Goal: Task Accomplishment & Management: Complete application form

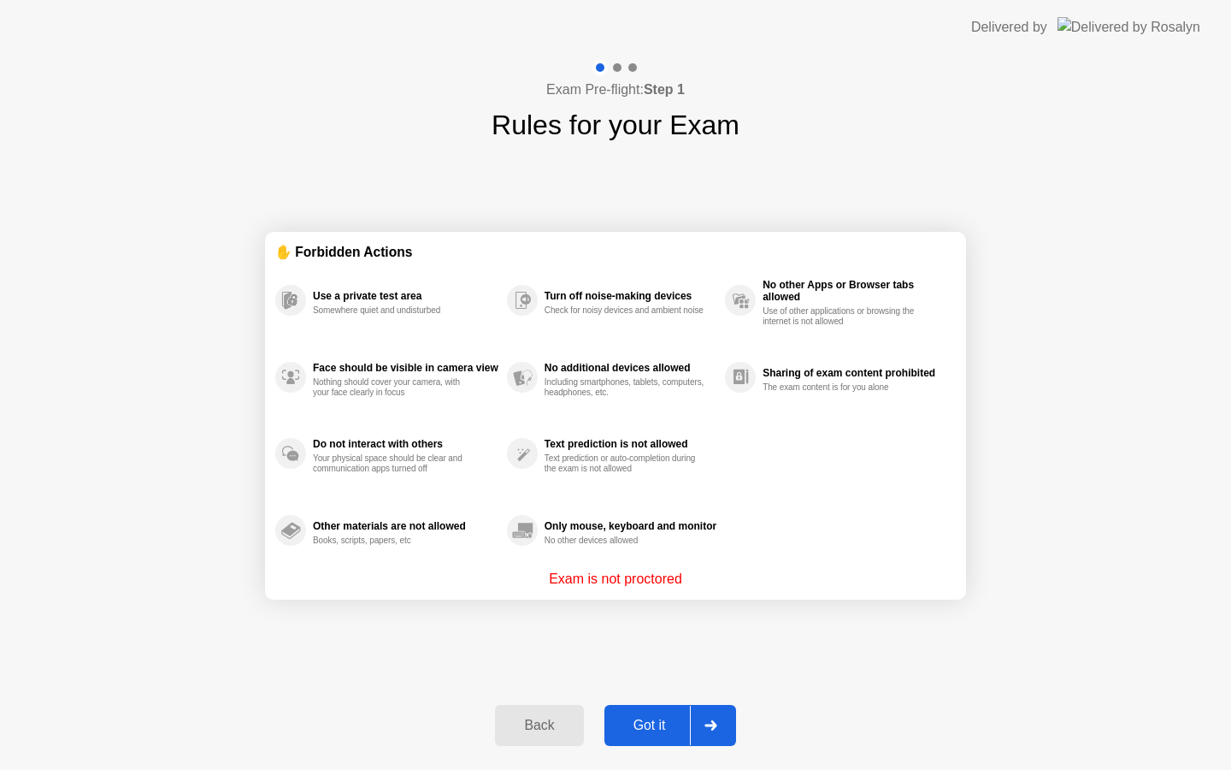
click at [665, 723] on div "Got it" at bounding box center [650, 724] width 80 height 15
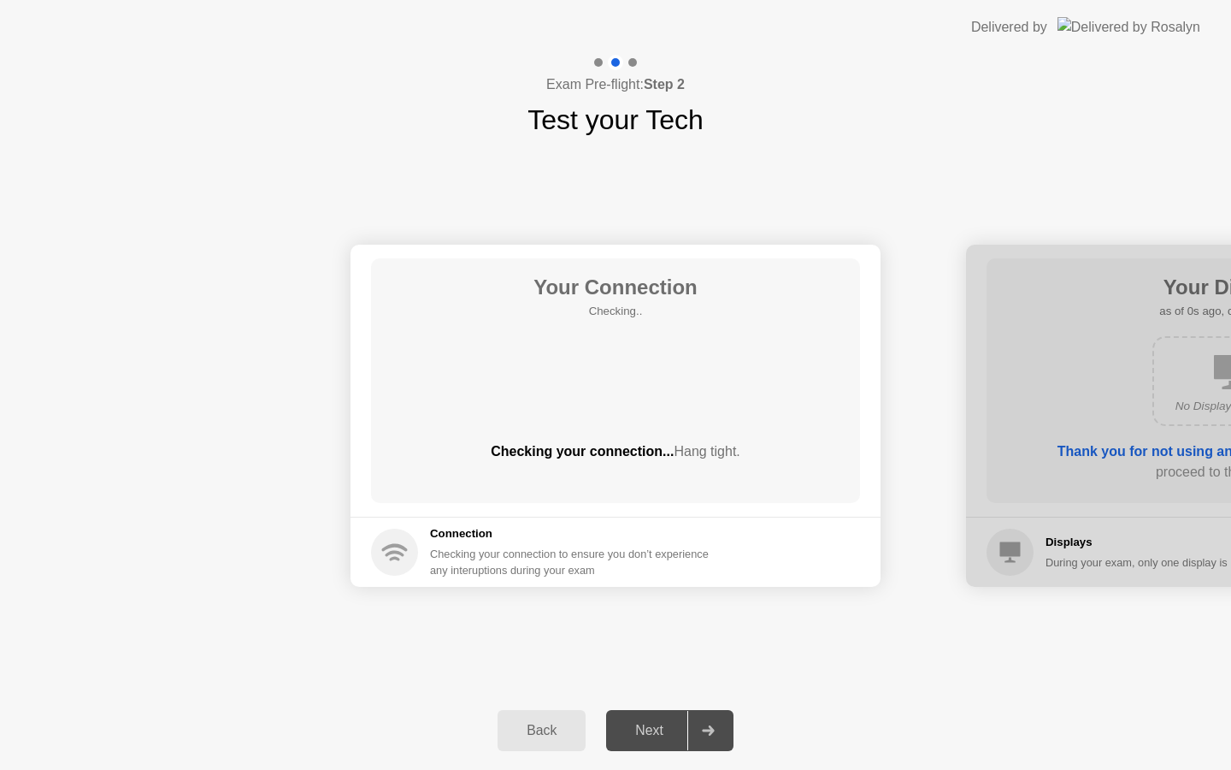
click at [664, 734] on div "Next" at bounding box center [649, 730] width 76 height 15
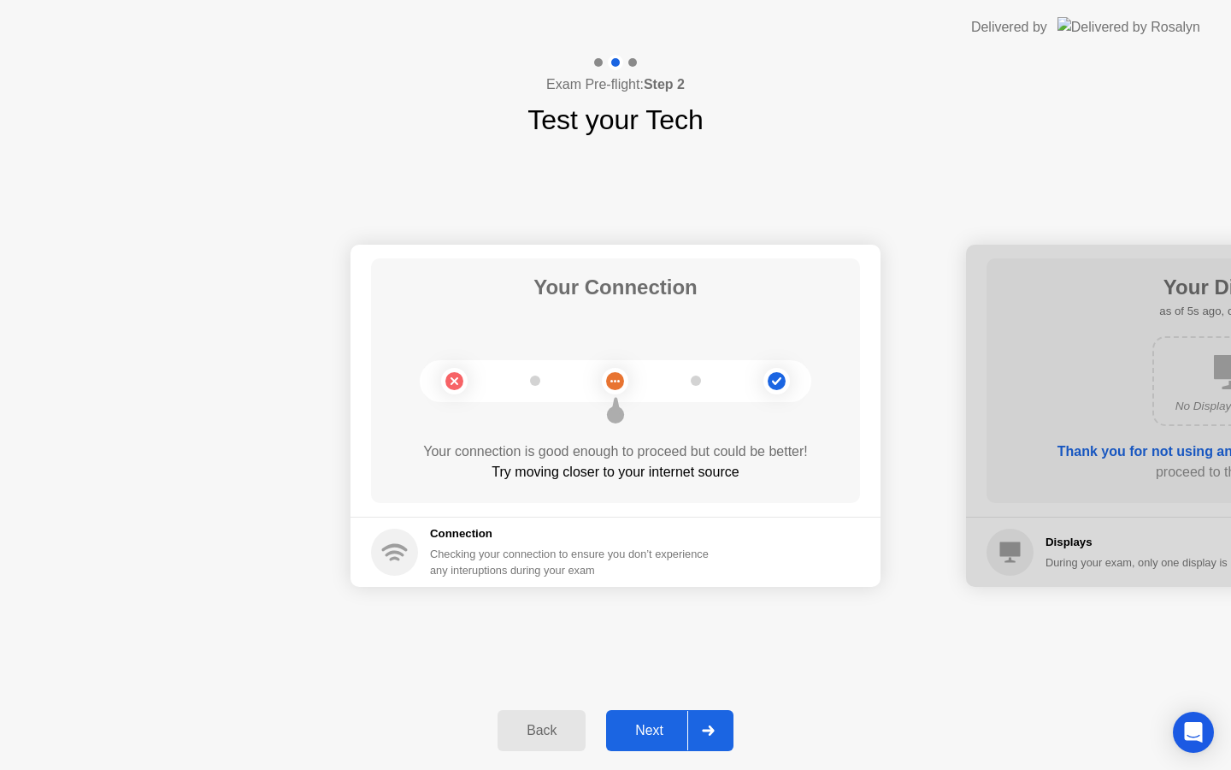
click at [649, 731] on div "Next" at bounding box center [649, 730] width 76 height 15
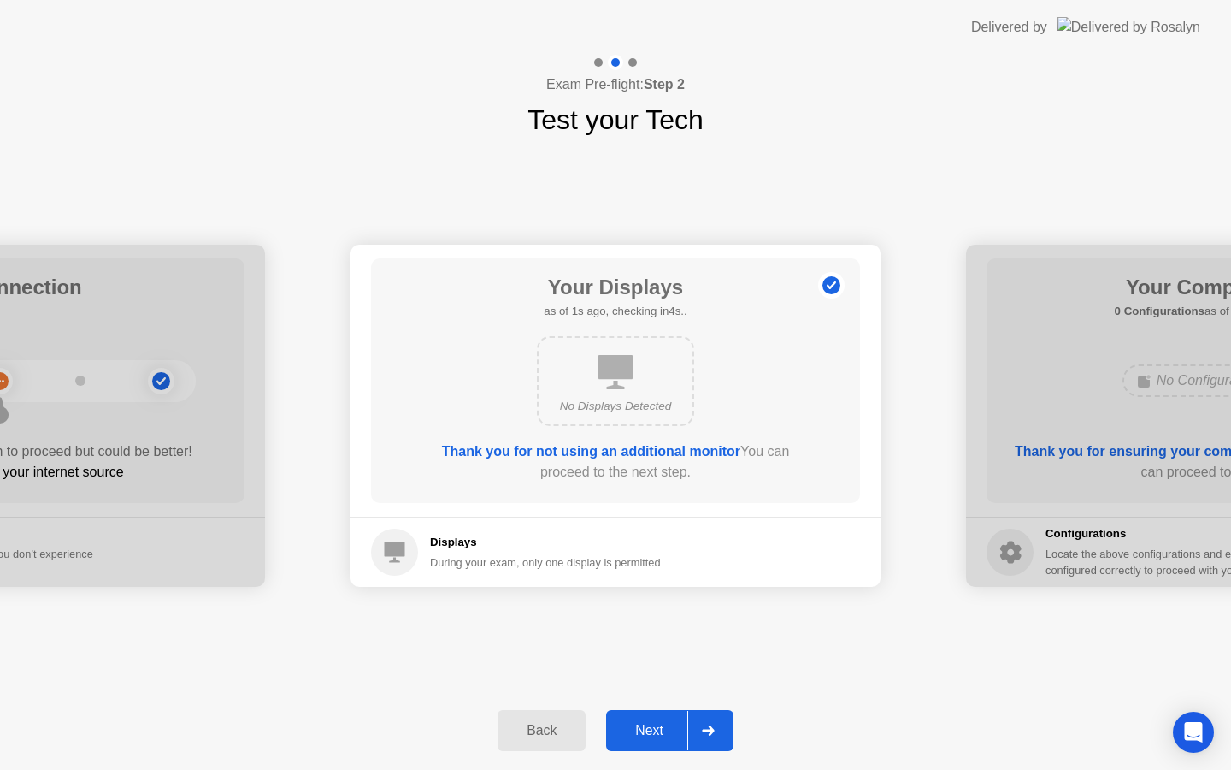
click at [649, 731] on div "Next" at bounding box center [649, 730] width 76 height 15
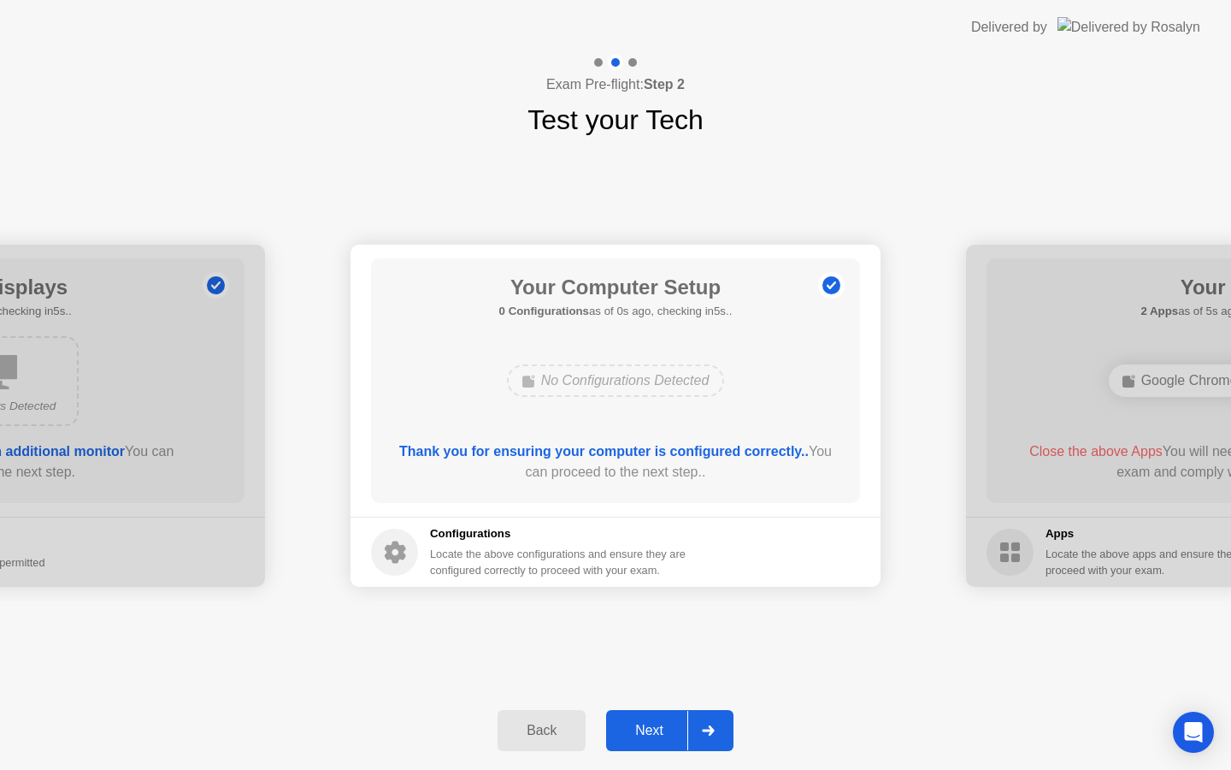
click at [649, 731] on div "Next" at bounding box center [649, 730] width 76 height 15
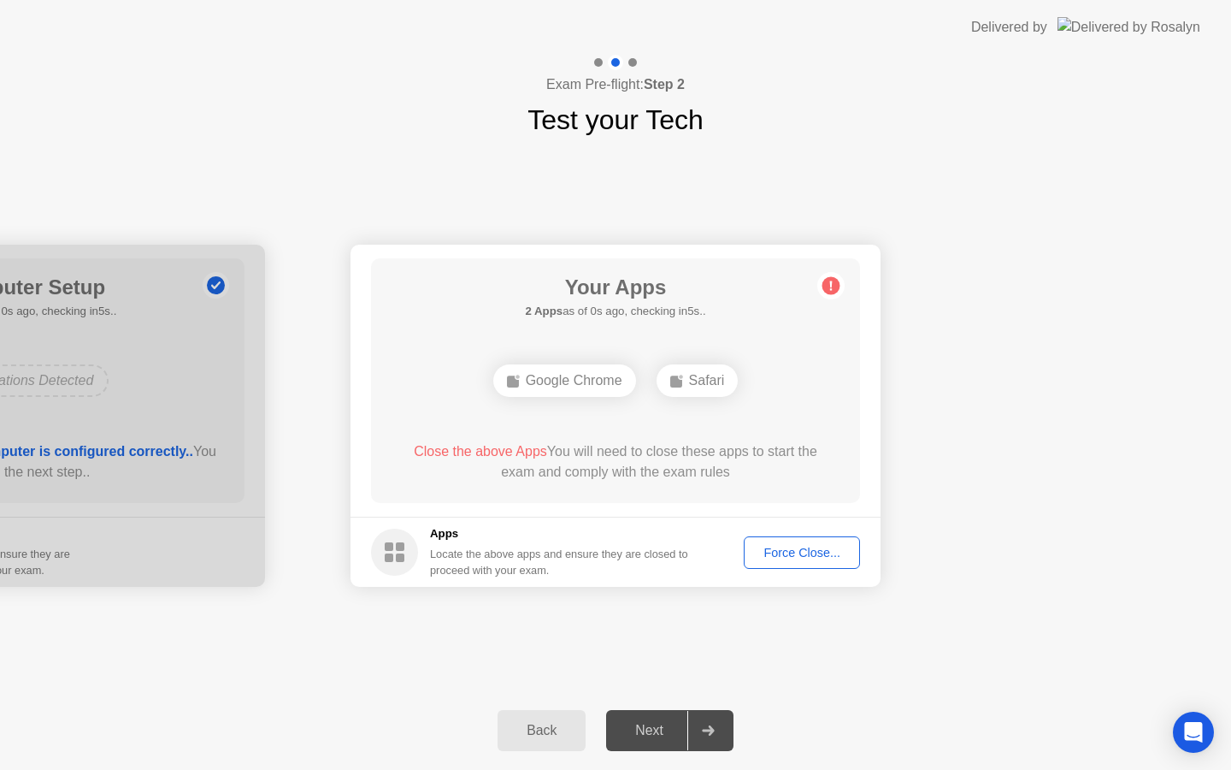
click at [649, 731] on div "Next" at bounding box center [649, 730] width 76 height 15
click at [801, 546] on div "Force Close..." at bounding box center [802, 553] width 104 height 14
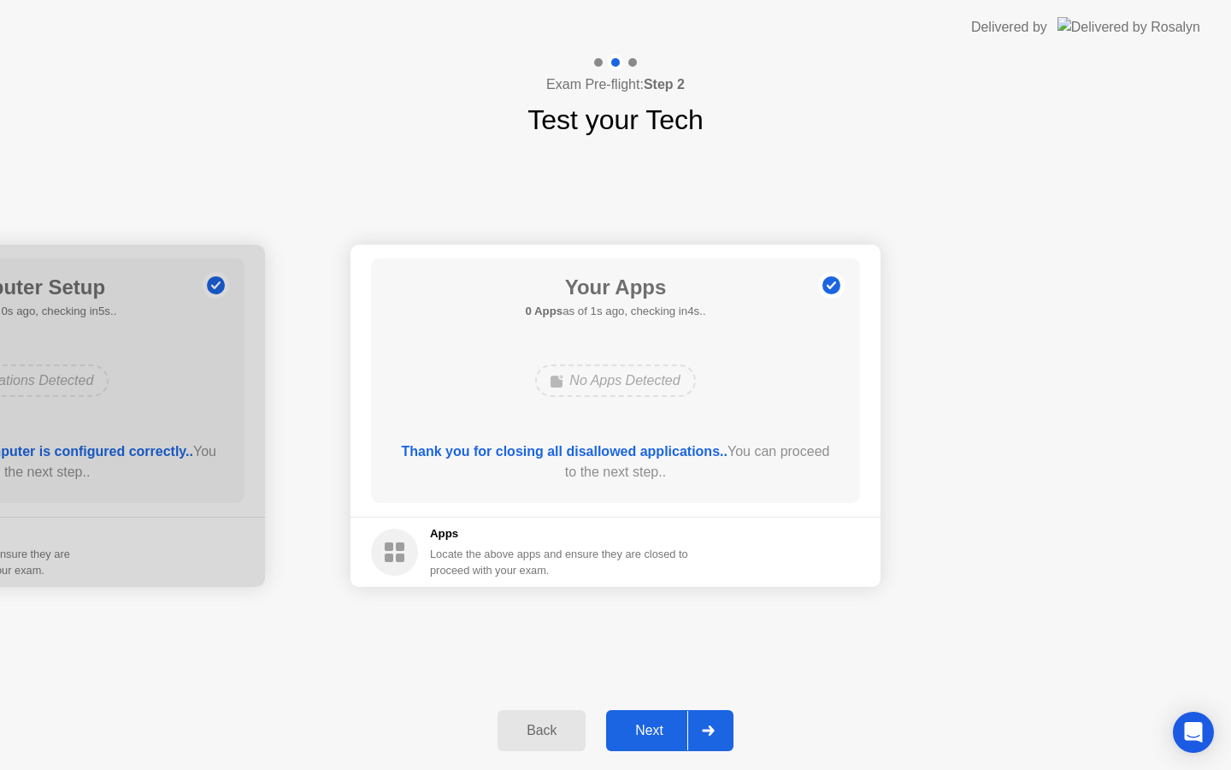
click at [666, 723] on div "Next" at bounding box center [649, 730] width 76 height 15
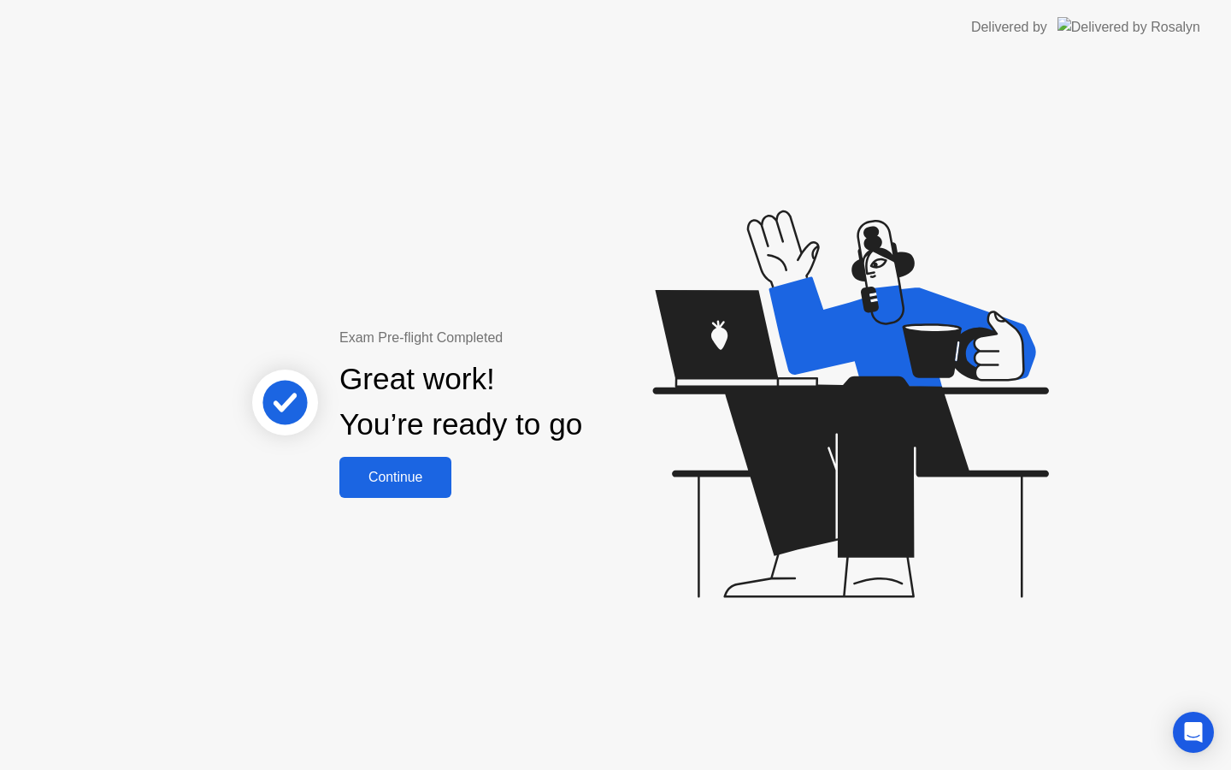
click at [435, 490] on button "Continue" at bounding box center [395, 477] width 112 height 41
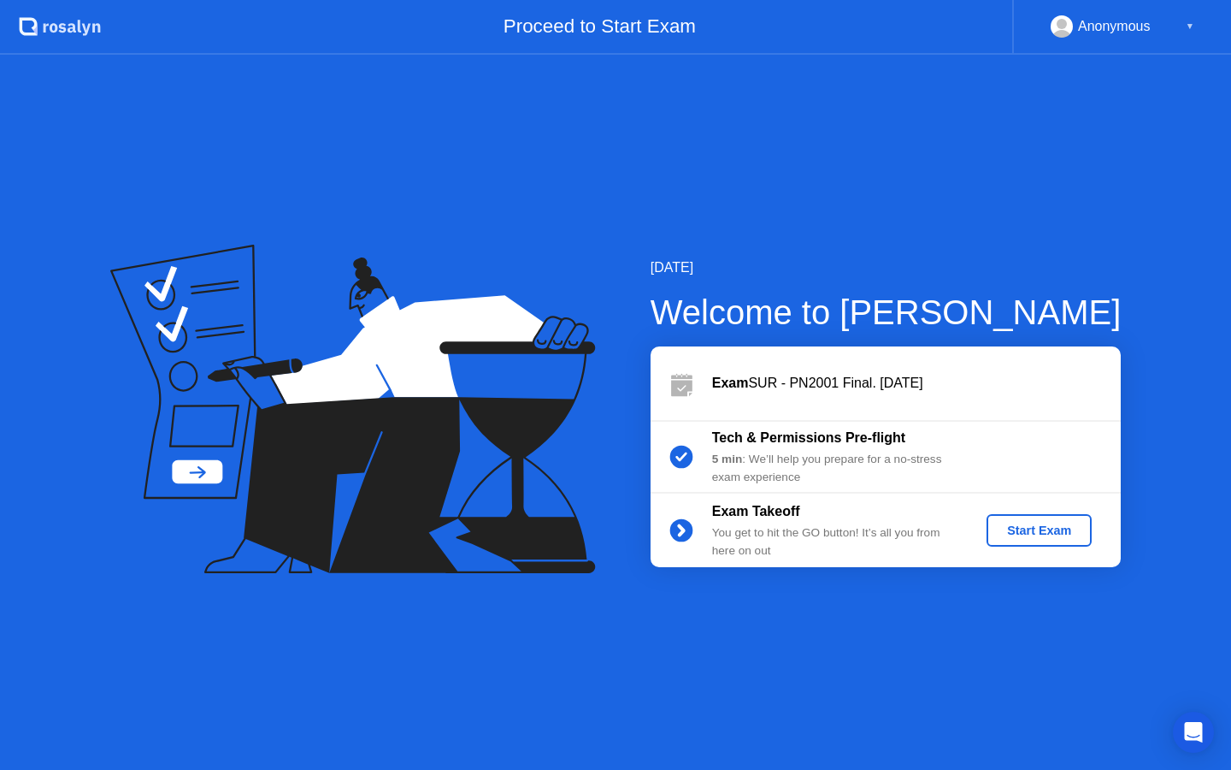
click at [1013, 528] on div "Start Exam" at bounding box center [1040, 530] width 92 height 14
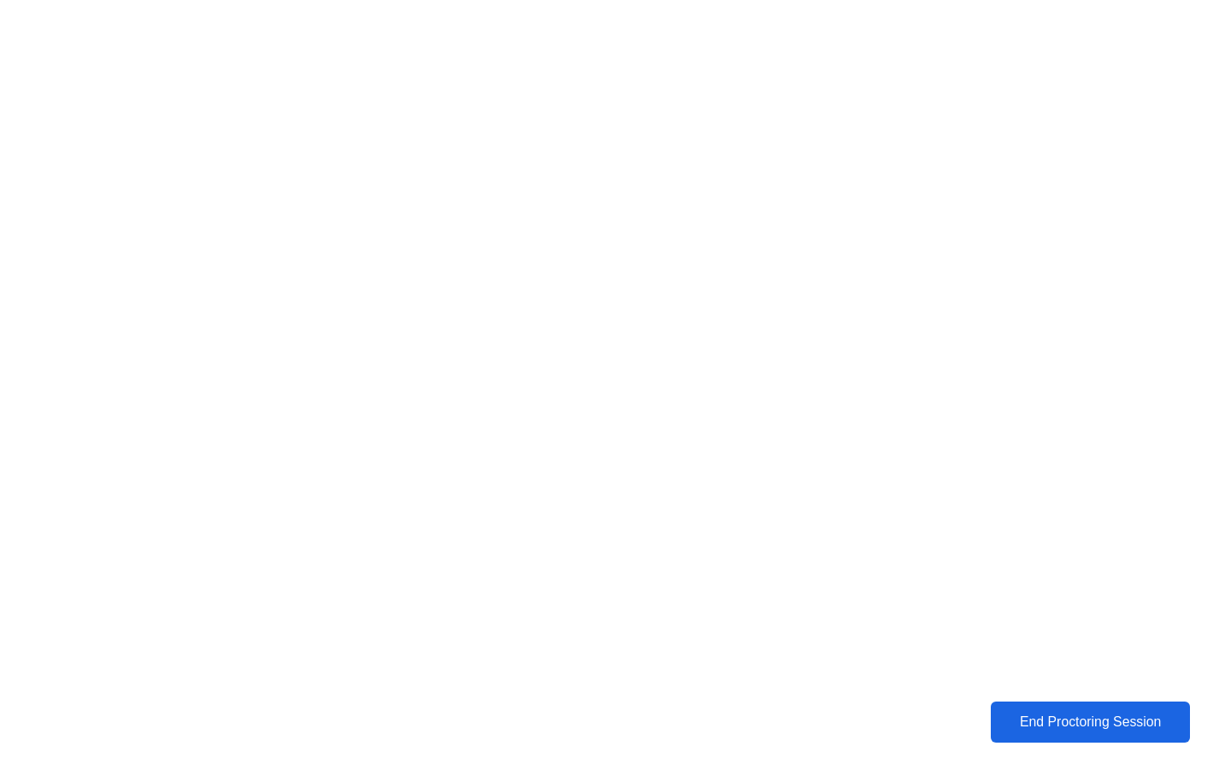
click at [1011, 703] on button "End Proctoring Session" at bounding box center [1090, 721] width 199 height 41
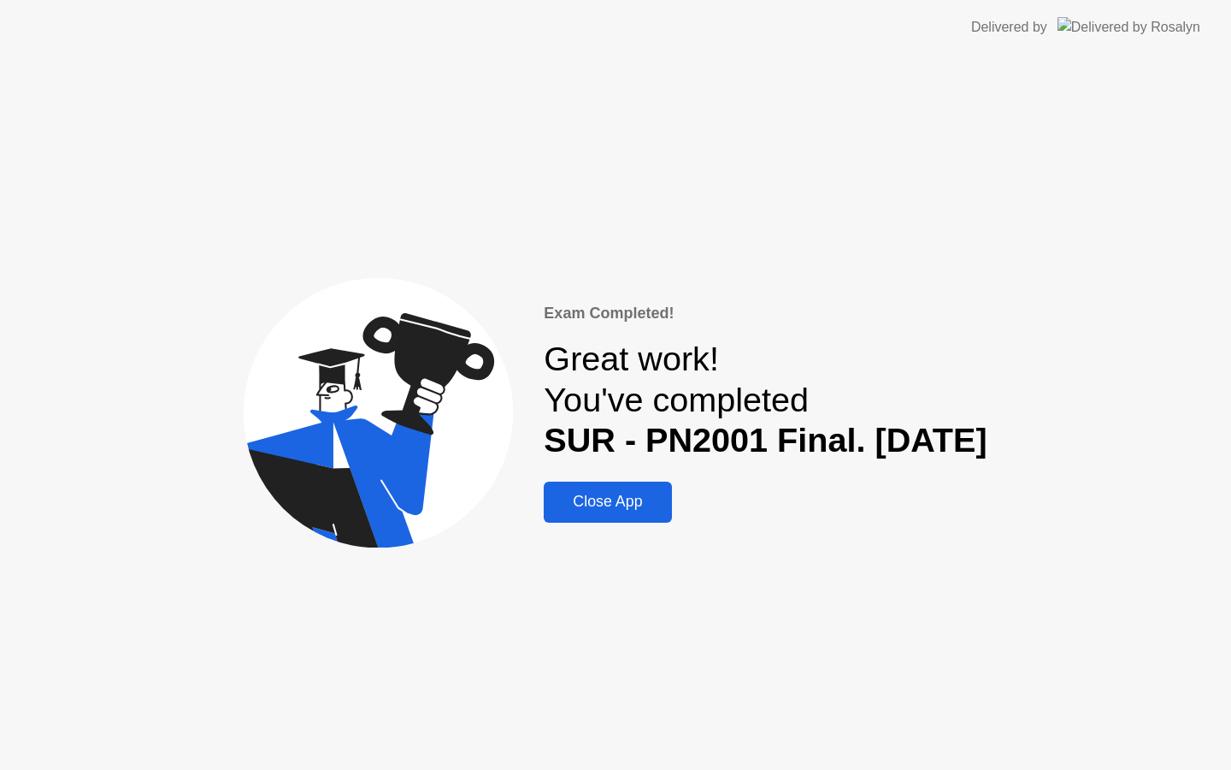
click at [583, 498] on div "Close App" at bounding box center [607, 502] width 117 height 18
